Goal: Navigation & Orientation: Find specific page/section

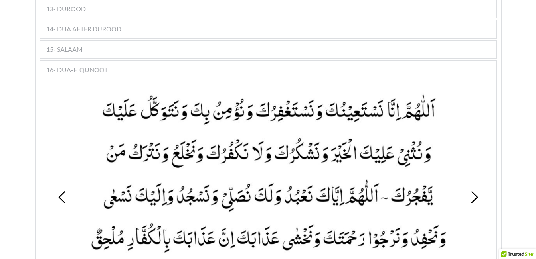
scroll to position [788, 0]
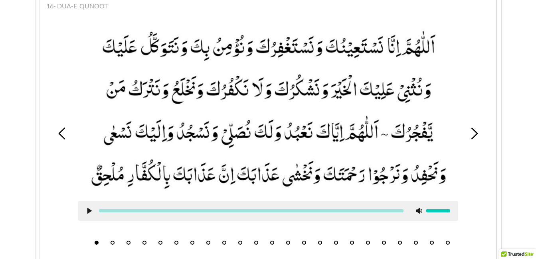
click at [223, 241] on button "9" at bounding box center [224, 243] width 4 height 4
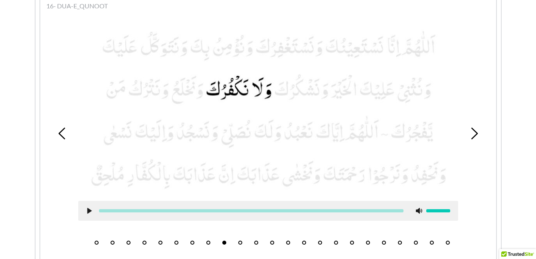
click at [242, 241] on button "10" at bounding box center [240, 243] width 4 height 4
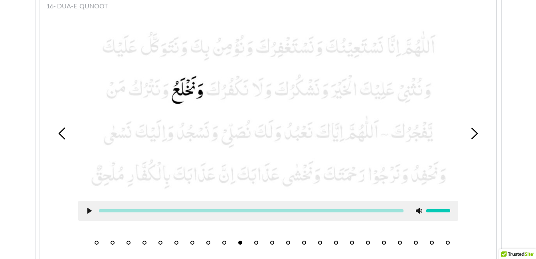
click at [89, 208] on use at bounding box center [89, 211] width 4 height 6
click at [89, 208] on icon at bounding box center [89, 211] width 6 height 6
click at [254, 241] on button "11" at bounding box center [256, 243] width 4 height 4
click at [88, 208] on use at bounding box center [89, 211] width 4 height 6
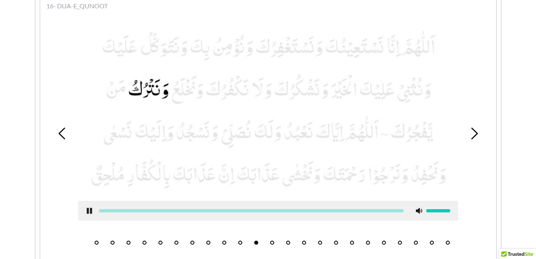
click at [88, 208] on use at bounding box center [89, 211] width 5 height 6
click at [269, 237] on li "12" at bounding box center [272, 241] width 8 height 8
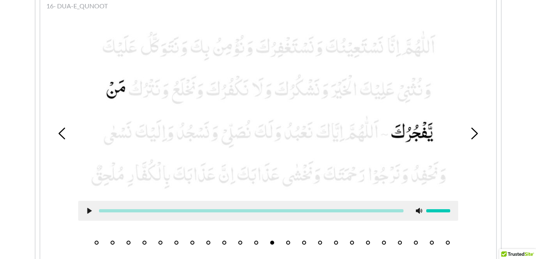
click at [88, 208] on icon at bounding box center [89, 211] width 6 height 6
click at [89, 208] on icon at bounding box center [89, 211] width 6 height 6
click at [289, 241] on button "13" at bounding box center [288, 243] width 4 height 4
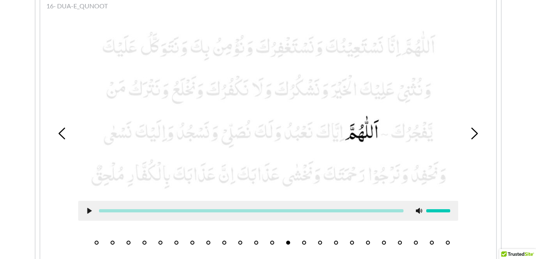
click at [90, 208] on icon at bounding box center [89, 211] width 6 height 6
click at [90, 208] on use at bounding box center [89, 211] width 5 height 6
click at [111, 241] on button "2" at bounding box center [113, 243] width 4 height 4
click at [273, 241] on button "12" at bounding box center [272, 243] width 4 height 4
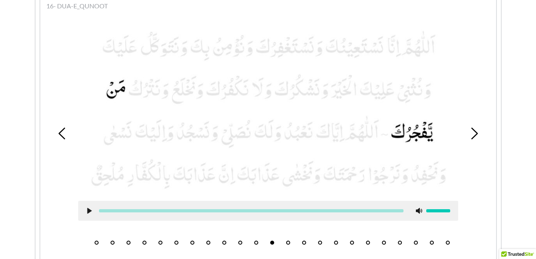
drag, startPoint x: 273, startPoint y: 229, endPoint x: 289, endPoint y: 229, distance: 16.8
click at [289, 235] on ul "1 2 3 4 5 6 7 8 9 10 11 12 13 14 15 16 17 18 19 20 21 22 23" at bounding box center [268, 240] width 367 height 10
click at [289, 237] on li "13" at bounding box center [288, 241] width 8 height 8
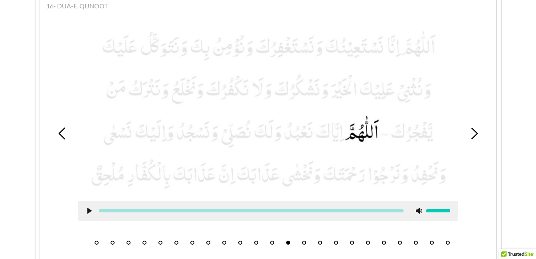
click at [305, 241] on button "14" at bounding box center [304, 243] width 4 height 4
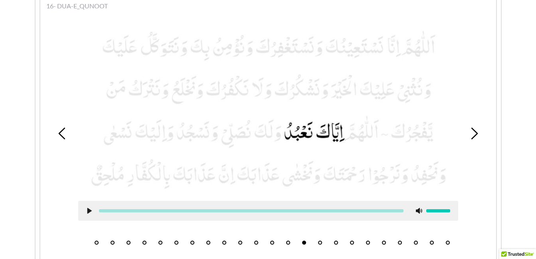
click at [87, 208] on icon at bounding box center [89, 211] width 6 height 6
click at [89, 208] on icon at bounding box center [89, 211] width 6 height 6
click at [319, 241] on button "15" at bounding box center [320, 243] width 4 height 4
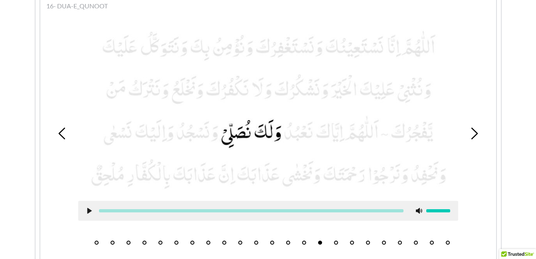
click at [89, 208] on use at bounding box center [89, 211] width 4 height 6
click at [87, 208] on use at bounding box center [89, 211] width 5 height 6
click at [338, 237] on li "16" at bounding box center [336, 241] width 8 height 8
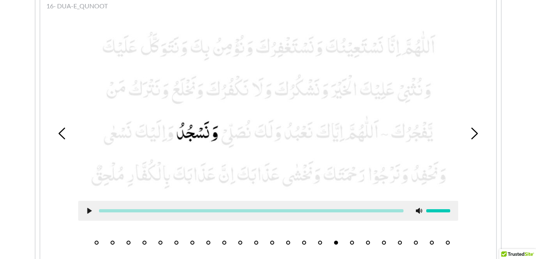
click at [87, 208] on icon at bounding box center [89, 211] width 6 height 6
click at [353, 241] on button "17" at bounding box center [352, 243] width 4 height 4
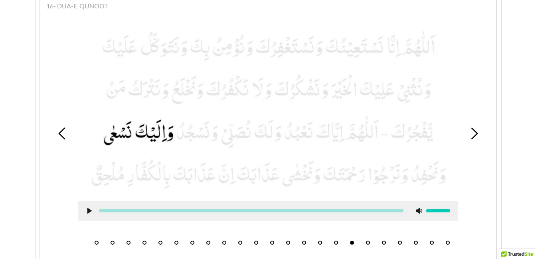
click at [336, 241] on button "16" at bounding box center [336, 243] width 4 height 4
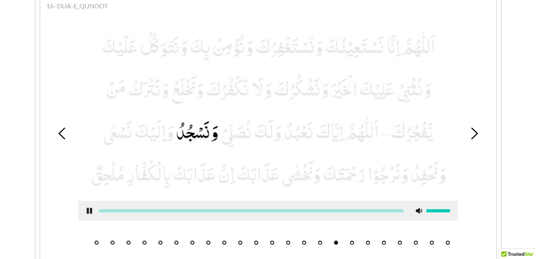
click at [90, 208] on use at bounding box center [89, 211] width 5 height 6
click at [351, 241] on button "17" at bounding box center [352, 243] width 4 height 4
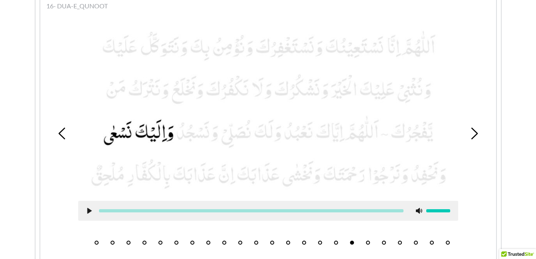
click at [89, 201] on div at bounding box center [268, 211] width 380 height 20
click at [89, 208] on use at bounding box center [89, 211] width 4 height 6
click at [89, 208] on use at bounding box center [89, 211] width 5 height 6
click at [367, 241] on button "18" at bounding box center [368, 243] width 4 height 4
